Goal: Task Accomplishment & Management: Use online tool/utility

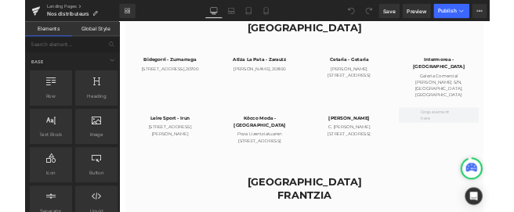
scroll to position [1611, 0]
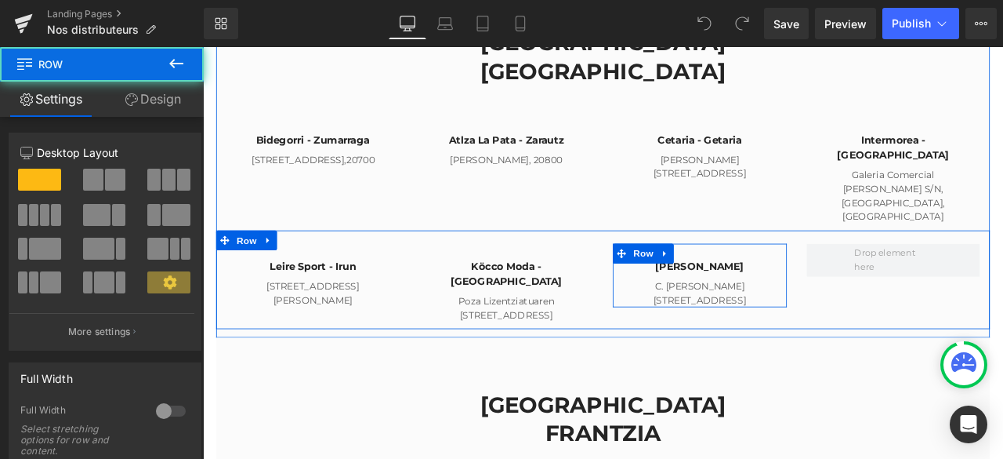
click at [876, 280] on div "[PERSON_NAME] Heading C. [PERSON_NAME][STREET_ADDRESS]" at bounding box center [792, 318] width 206 height 76
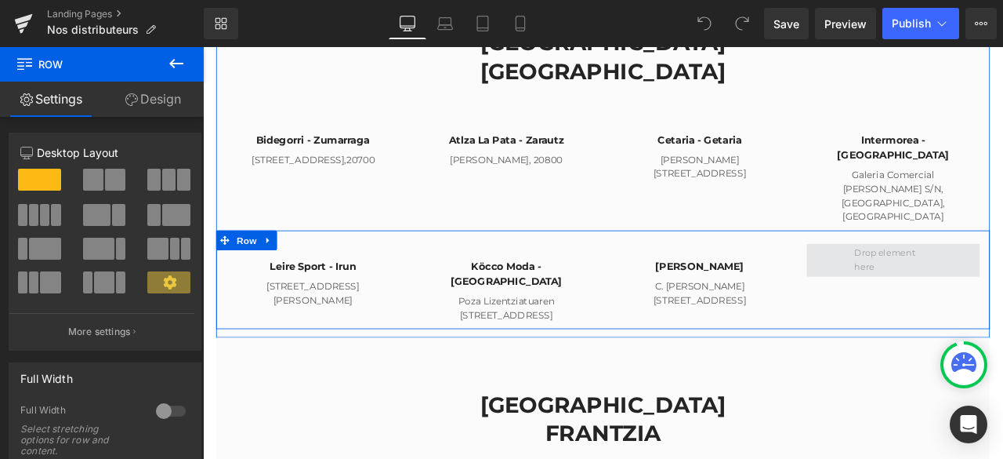
click at [985, 278] on span at bounding box center [1021, 299] width 103 height 42
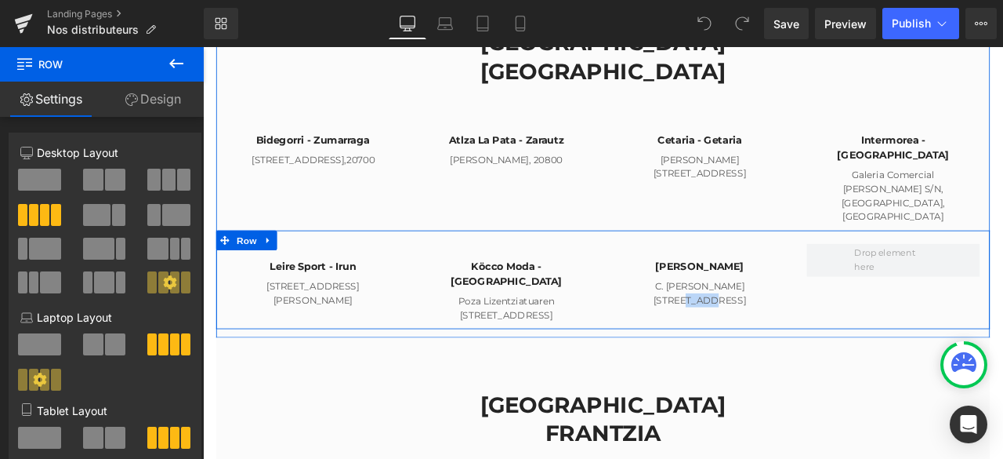
drag, startPoint x: 897, startPoint y: 258, endPoint x: 828, endPoint y: 258, distance: 69.0
click at [828, 264] on div "Leire Sport - Irun Heading Almirante [PERSON_NAME][STREET_ADDRESS] Irun Text Bl…" at bounding box center [677, 322] width 917 height 117
click at [819, 264] on div "Leire Sport - Irun Heading Almirante [PERSON_NAME][STREET_ADDRESS] Irun Text Bl…" at bounding box center [677, 322] width 917 height 117
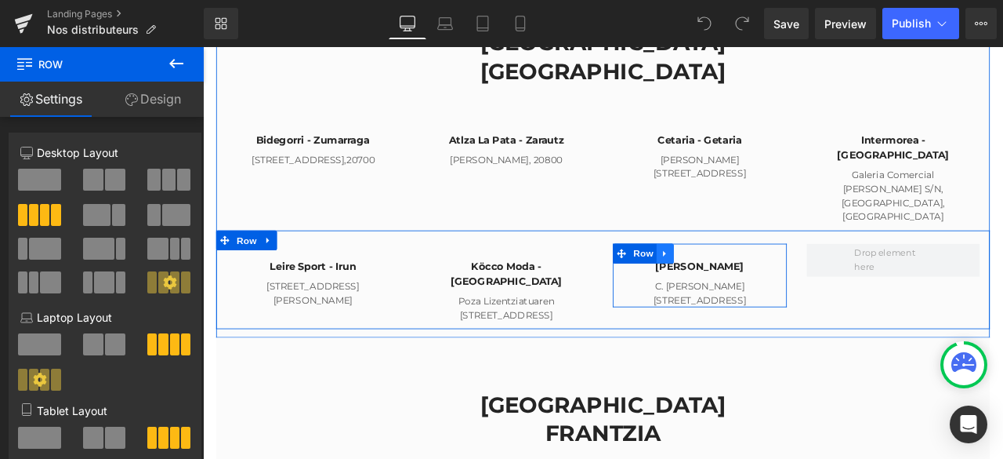
click at [741, 280] on link at bounding box center [751, 292] width 20 height 24
click at [768, 285] on icon at bounding box center [771, 291] width 11 height 12
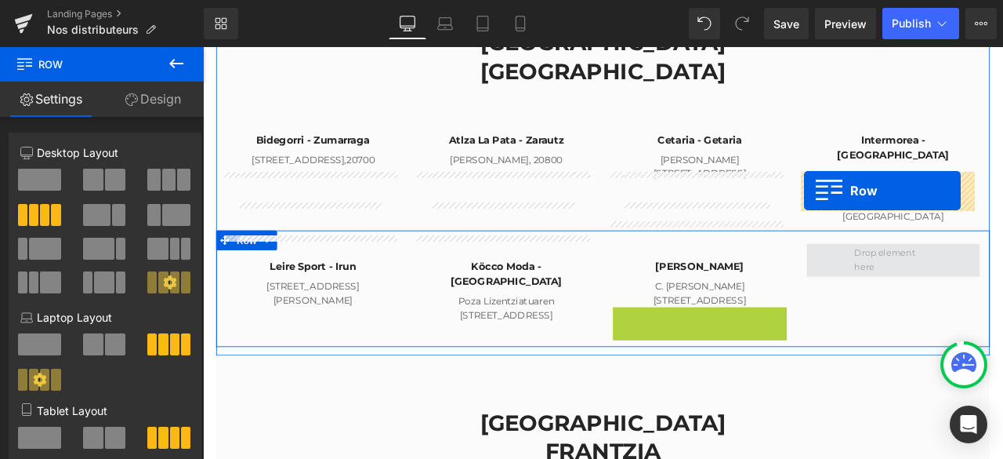
drag, startPoint x: 695, startPoint y: 262, endPoint x: 916, endPoint y: 217, distance: 225.6
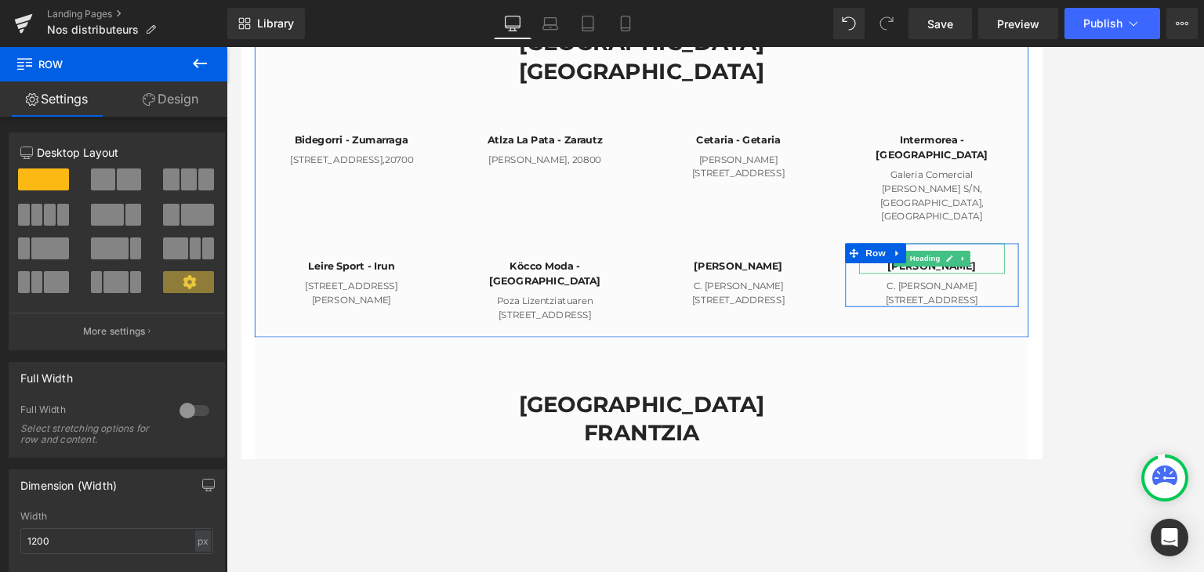
click at [1003, 299] on h4 "[PERSON_NAME]" at bounding box center [1059, 308] width 173 height 18
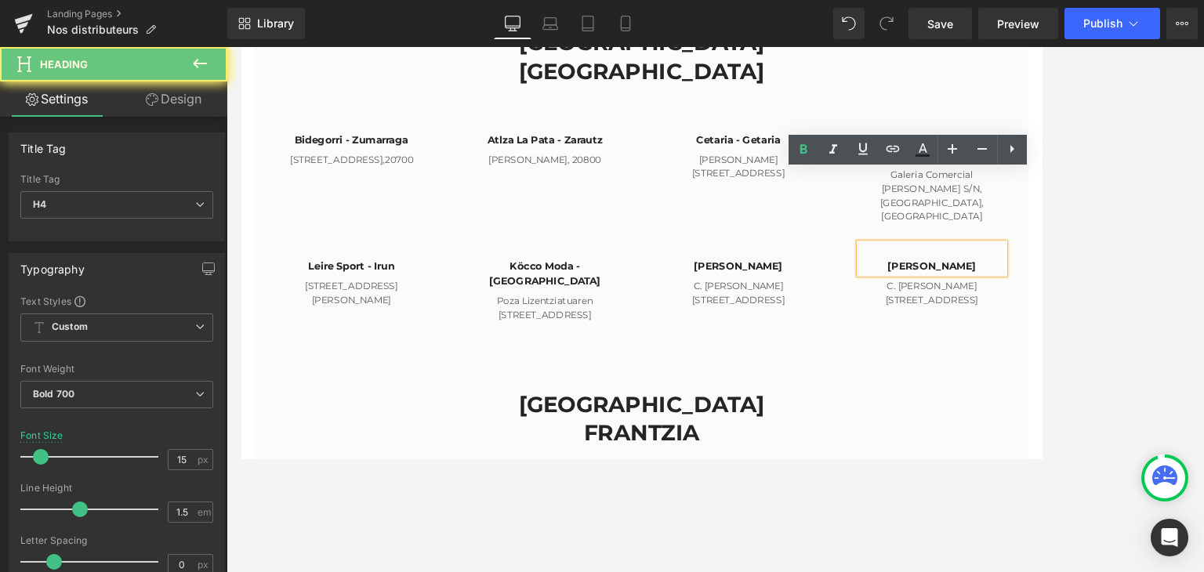
click at [1003, 299] on h4 "[PERSON_NAME]" at bounding box center [1059, 308] width 173 height 18
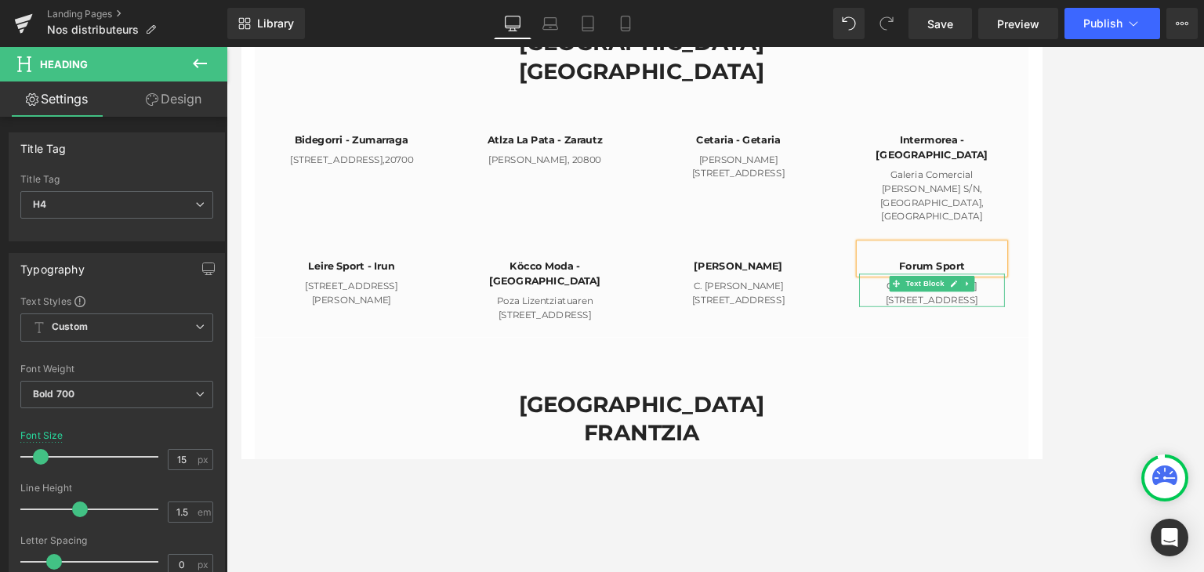
click at [1003, 322] on p "C. [PERSON_NAME][STREET_ADDRESS]" at bounding box center [1059, 338] width 173 height 33
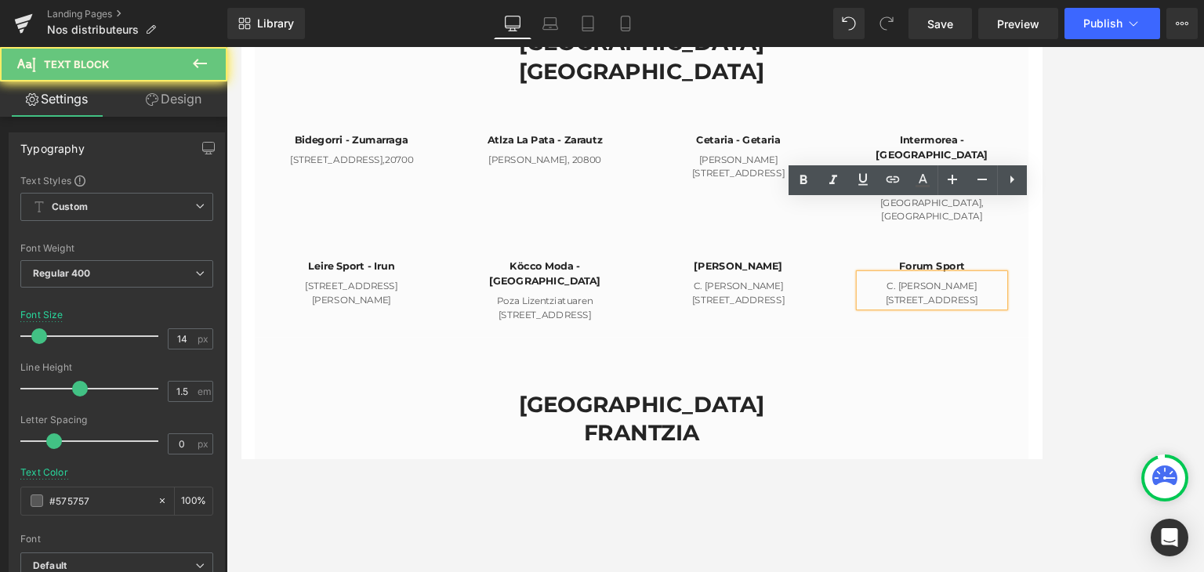
click at [1003, 322] on p "C. [PERSON_NAME][STREET_ADDRESS]" at bounding box center [1059, 338] width 173 height 33
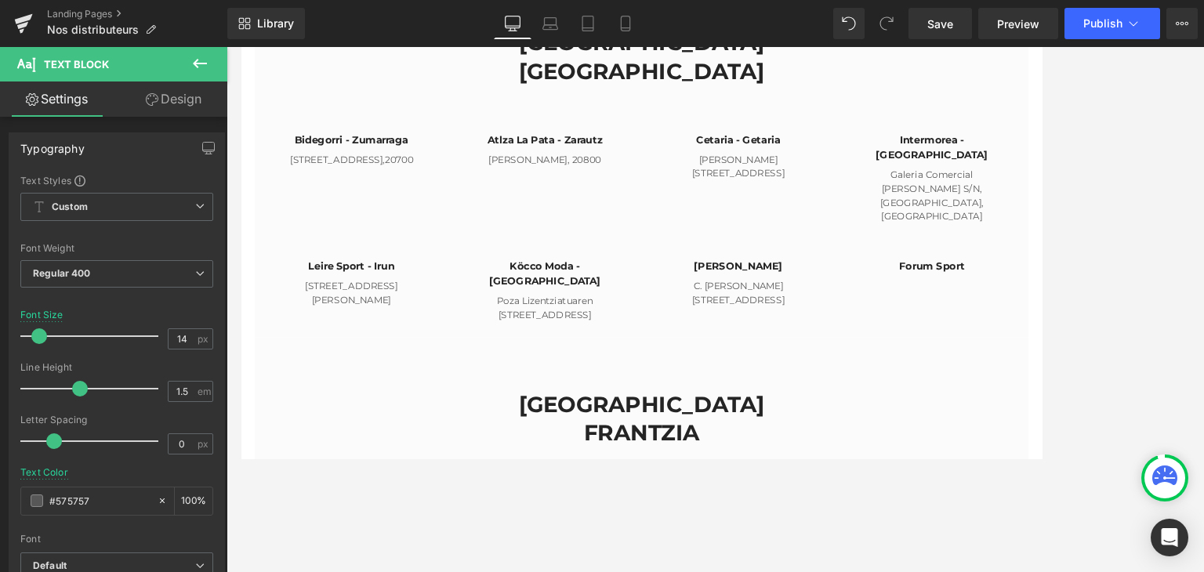
click at [1003, 174] on div at bounding box center [716, 309] width 978 height 525
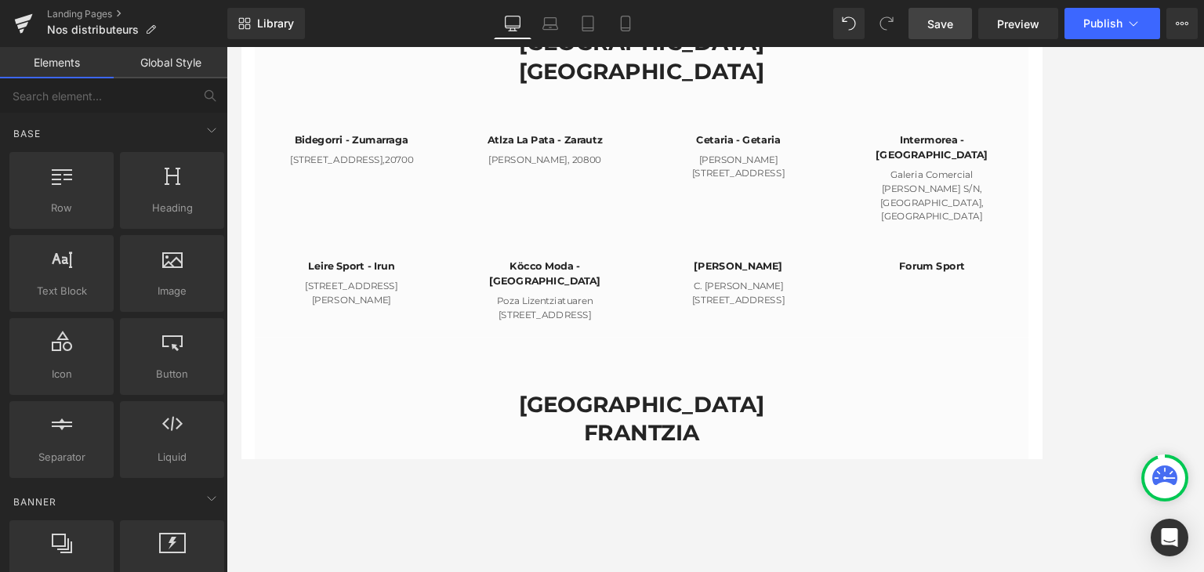
click at [956, 26] on link "Save" at bounding box center [941, 23] width 64 height 31
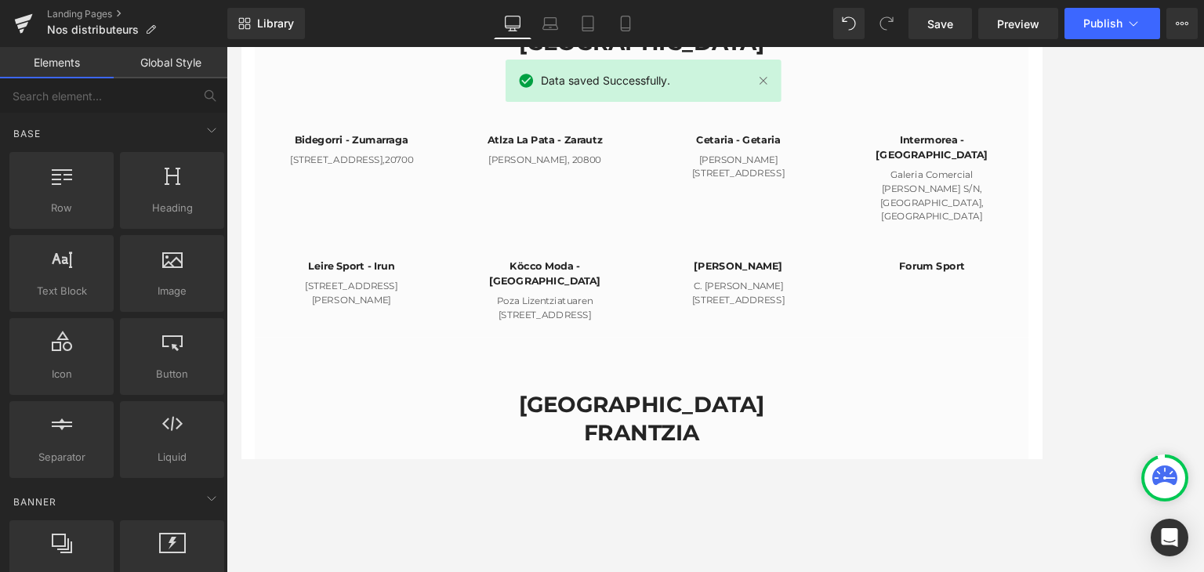
drag, startPoint x: 1091, startPoint y: 151, endPoint x: 1098, endPoint y: 110, distance: 42.3
click at [1003, 110] on div at bounding box center [716, 309] width 978 height 525
click at [1003, 26] on span "Publish" at bounding box center [1102, 23] width 39 height 13
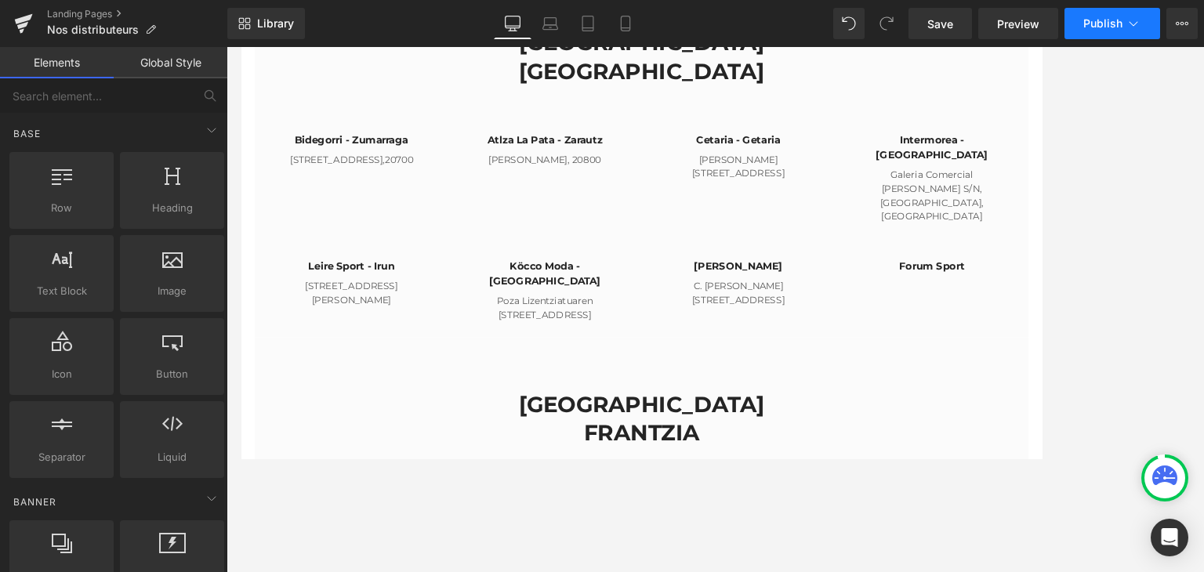
click at [1003, 31] on button "Publish" at bounding box center [1113, 23] width 96 height 31
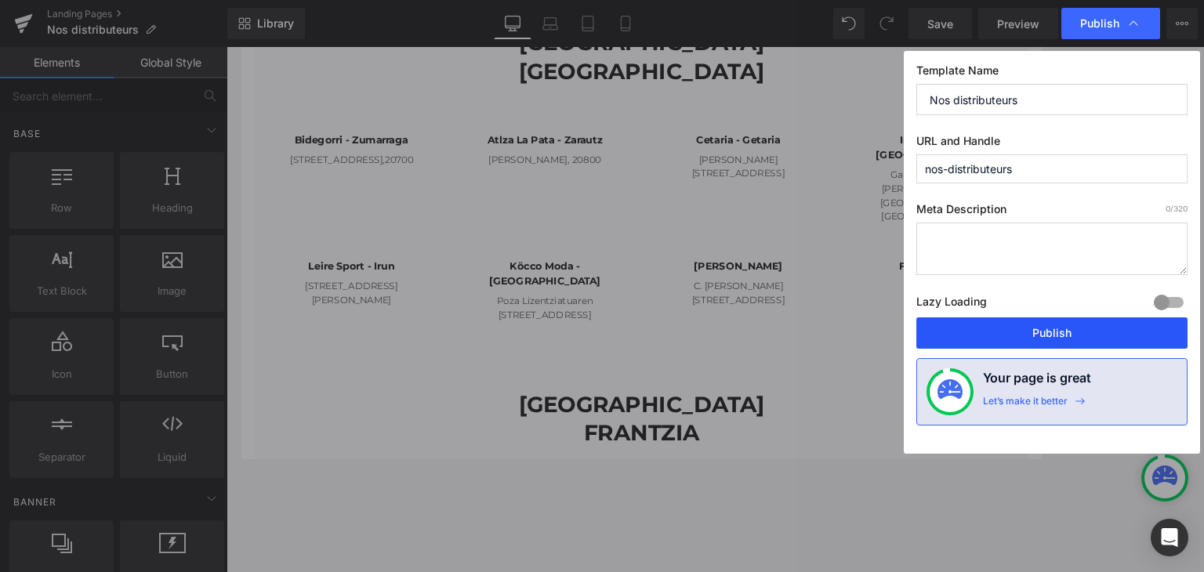
click at [1003, 332] on button "Publish" at bounding box center [1051, 333] width 271 height 31
